Goal: Leave review/rating

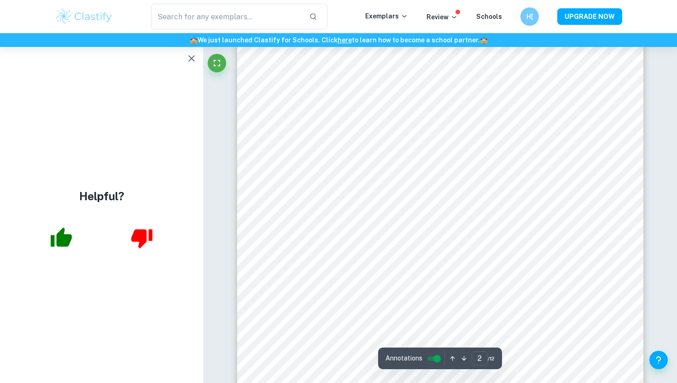
scroll to position [677, 0]
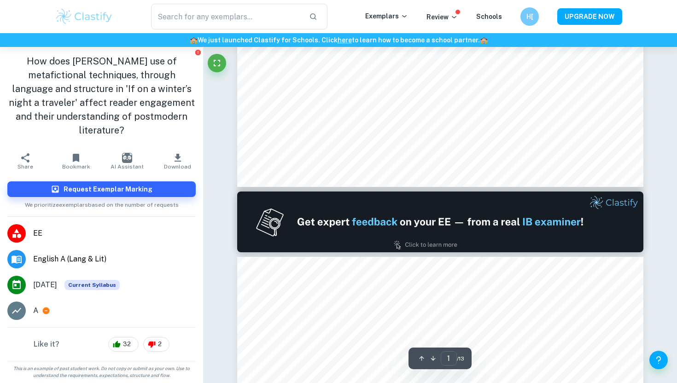
type input "2"
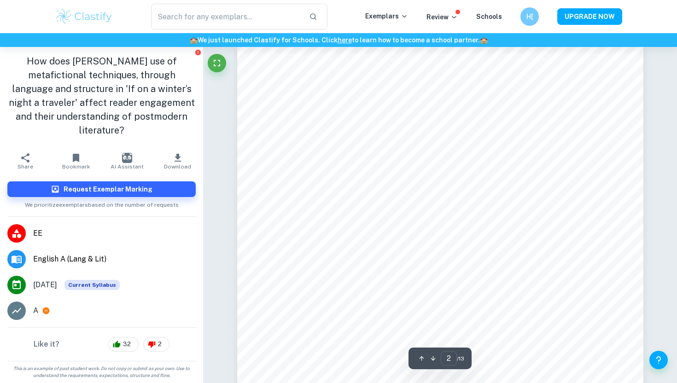
scroll to position [657, 0]
